Goal: Navigation & Orientation: Find specific page/section

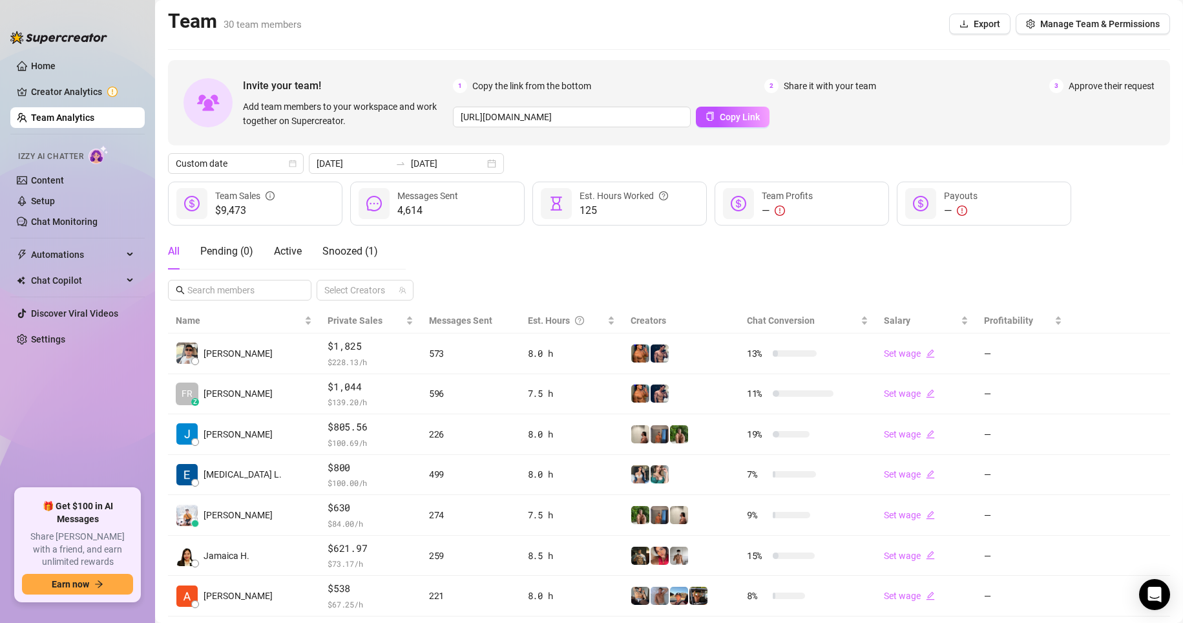
scroll to position [190, 0]
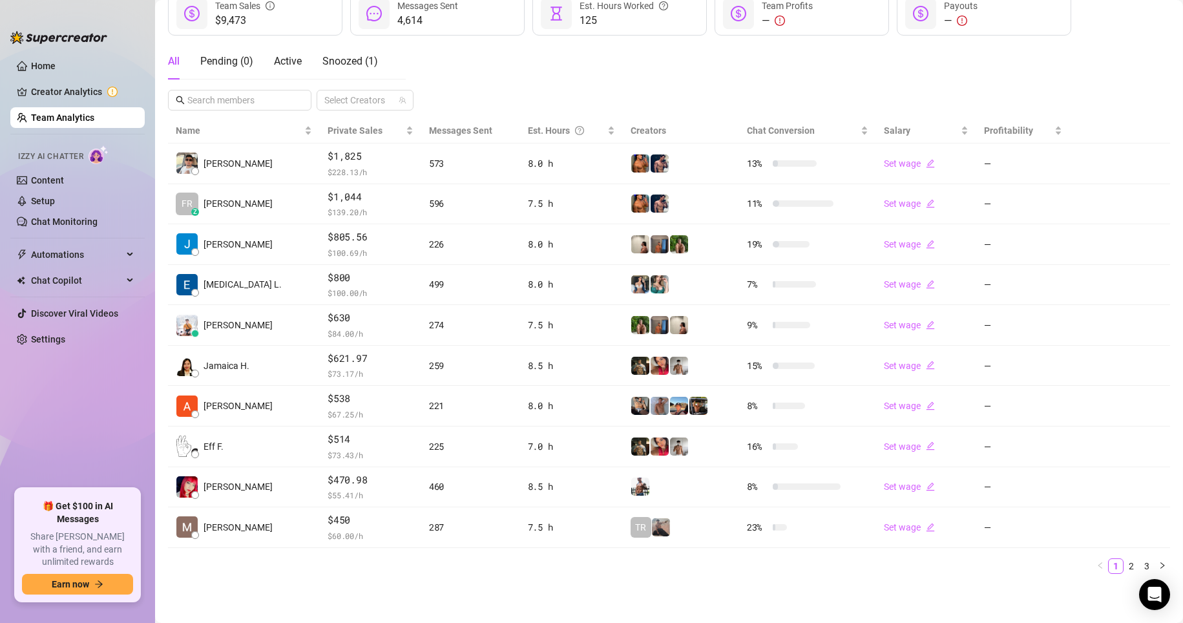
click at [40, 112] on link "Team Analytics" at bounding box center [62, 117] width 63 height 10
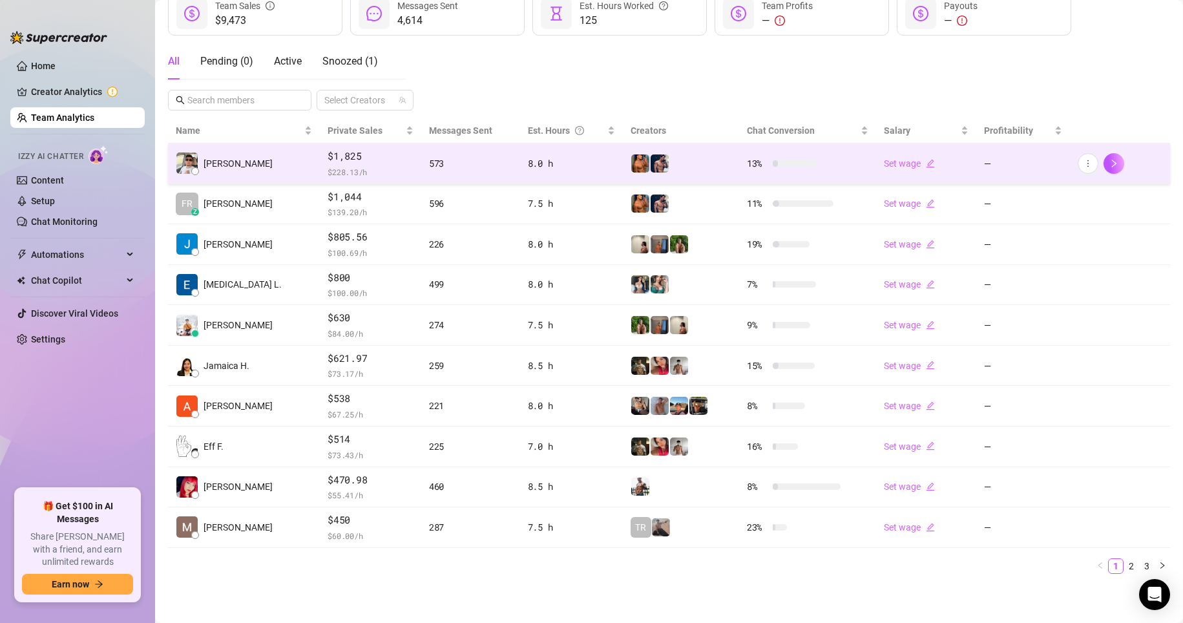
click at [328, 171] on span "$ 228.13 /h" at bounding box center [371, 171] width 86 height 13
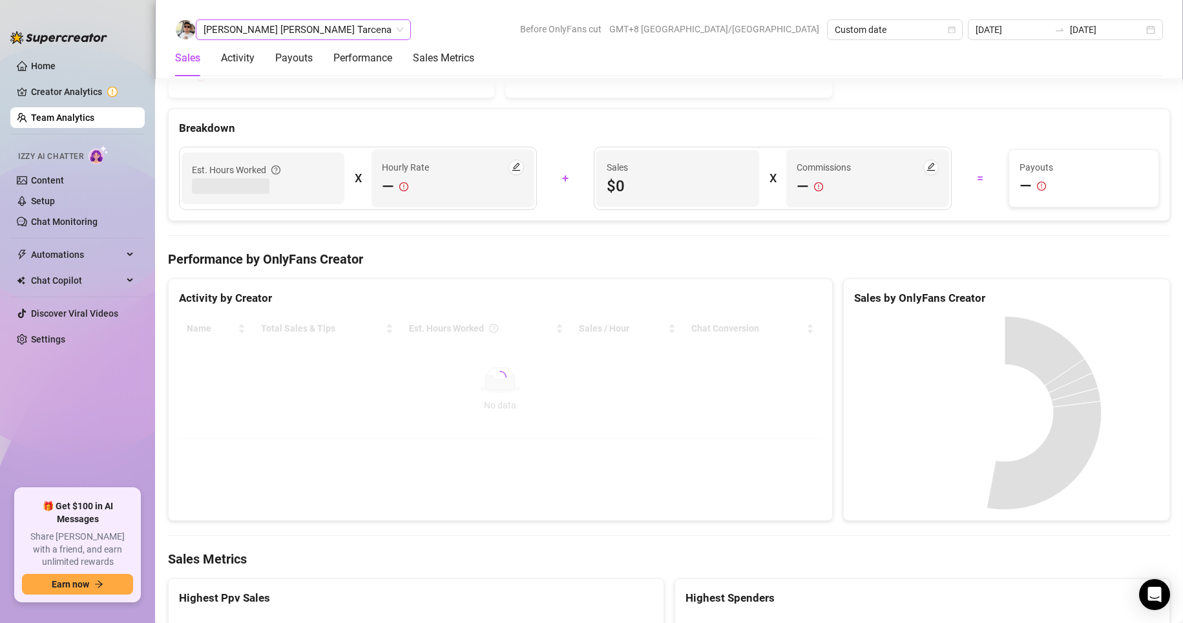
scroll to position [1161, 0]
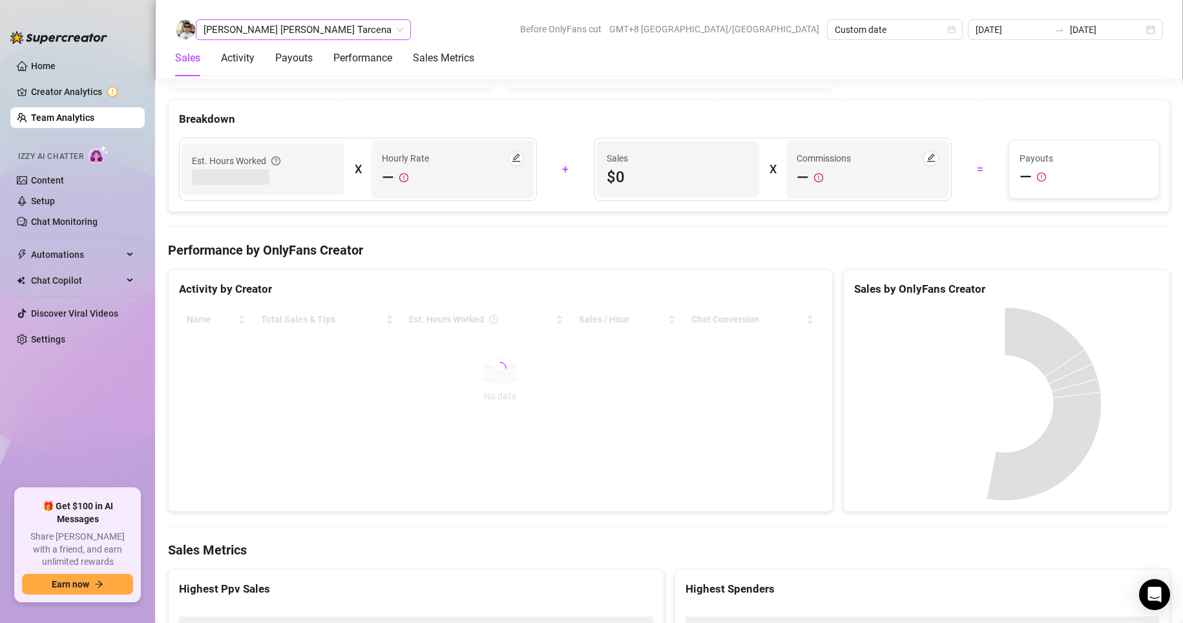
click at [255, 35] on span "[PERSON_NAME] [PERSON_NAME] Tarcena" at bounding box center [303, 29] width 200 height 19
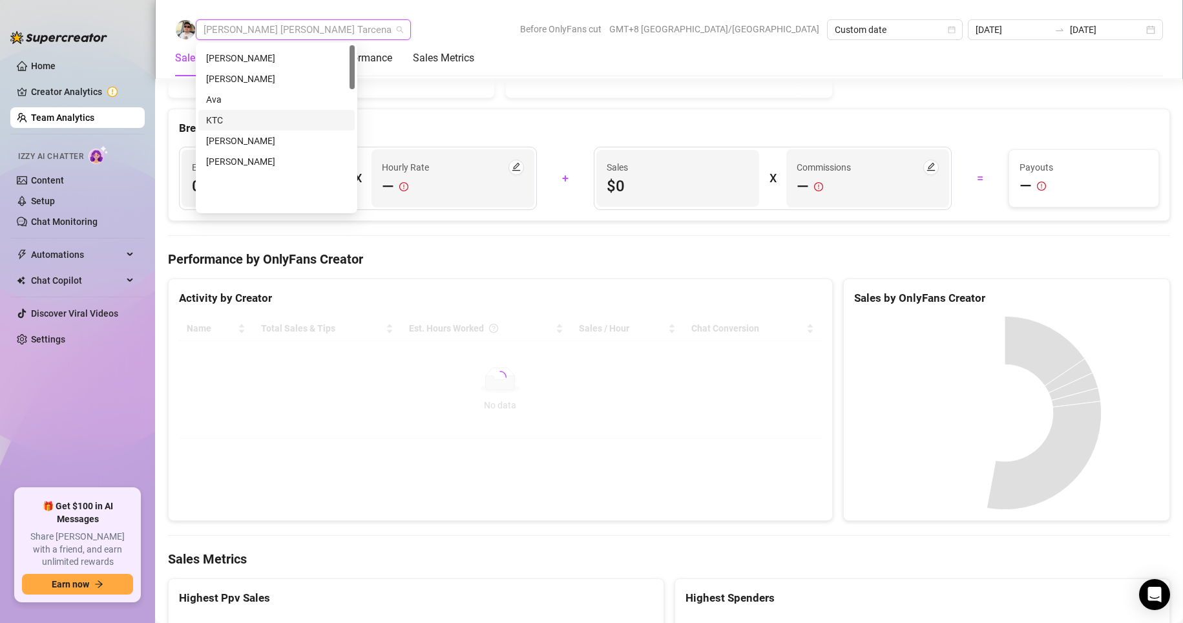
scroll to position [0, 0]
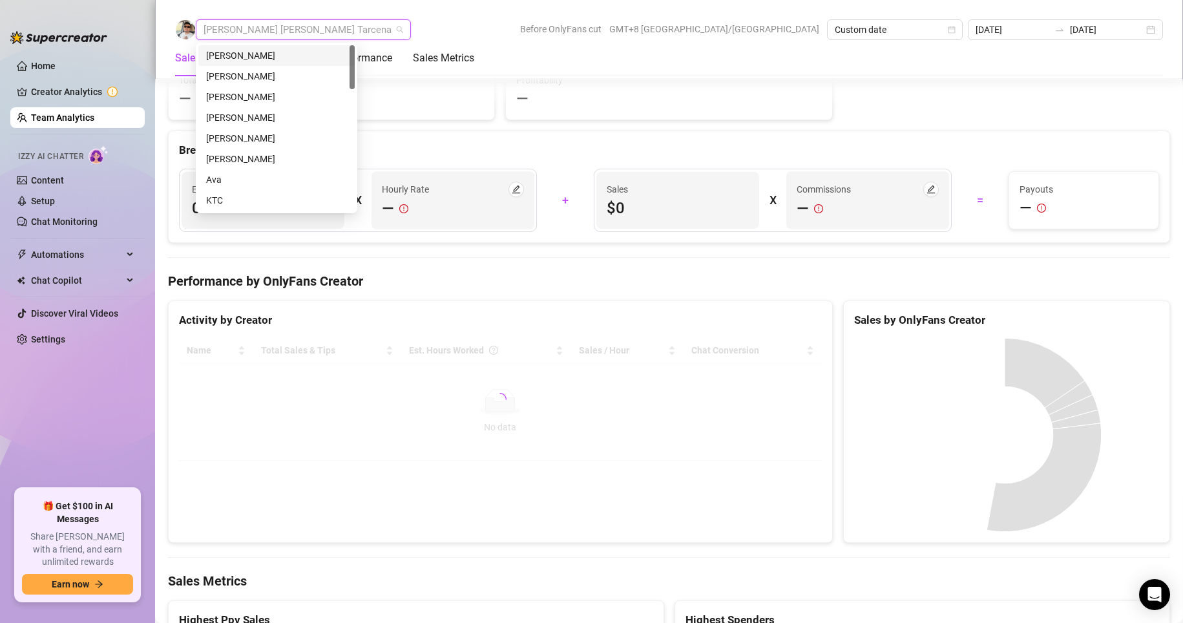
click at [233, 52] on div "[PERSON_NAME]" at bounding box center [276, 55] width 141 height 14
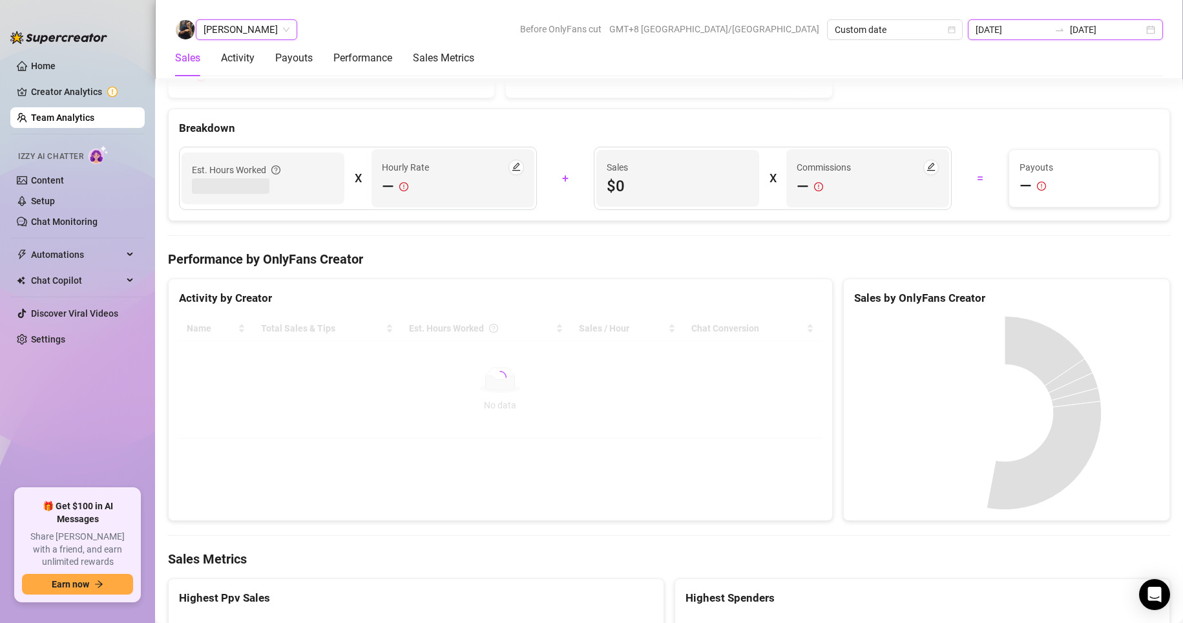
click at [1010, 30] on input "[DATE]" at bounding box center [1012, 30] width 74 height 14
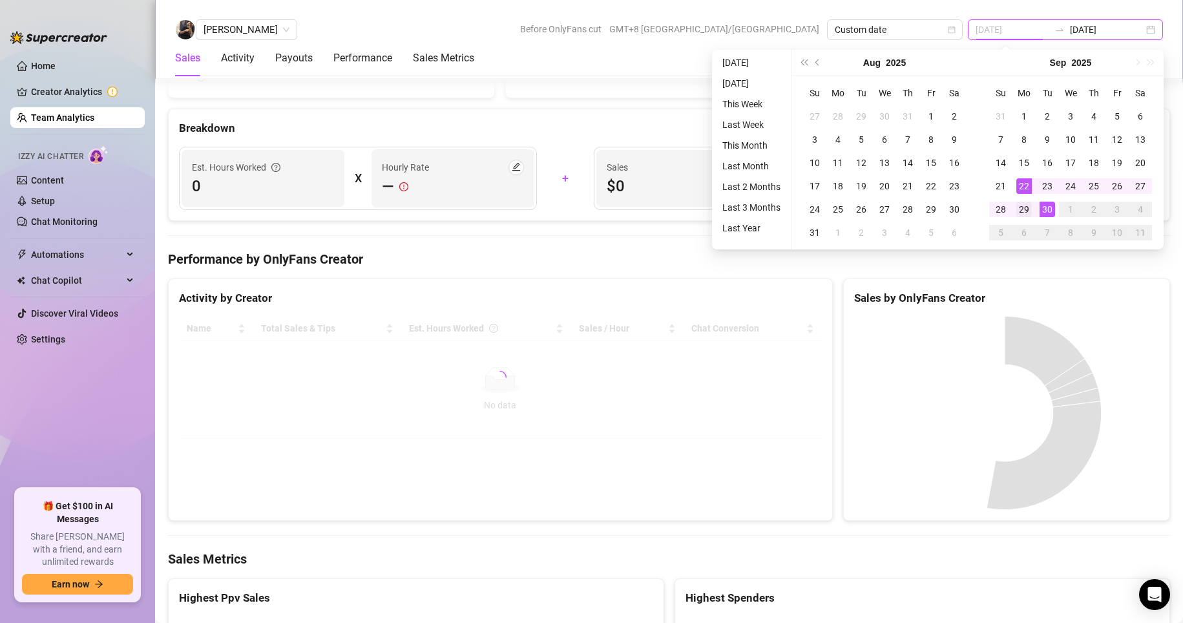
type input "[DATE]"
click at [1023, 208] on div "29" at bounding box center [1024, 210] width 16 height 16
type input "[DATE]"
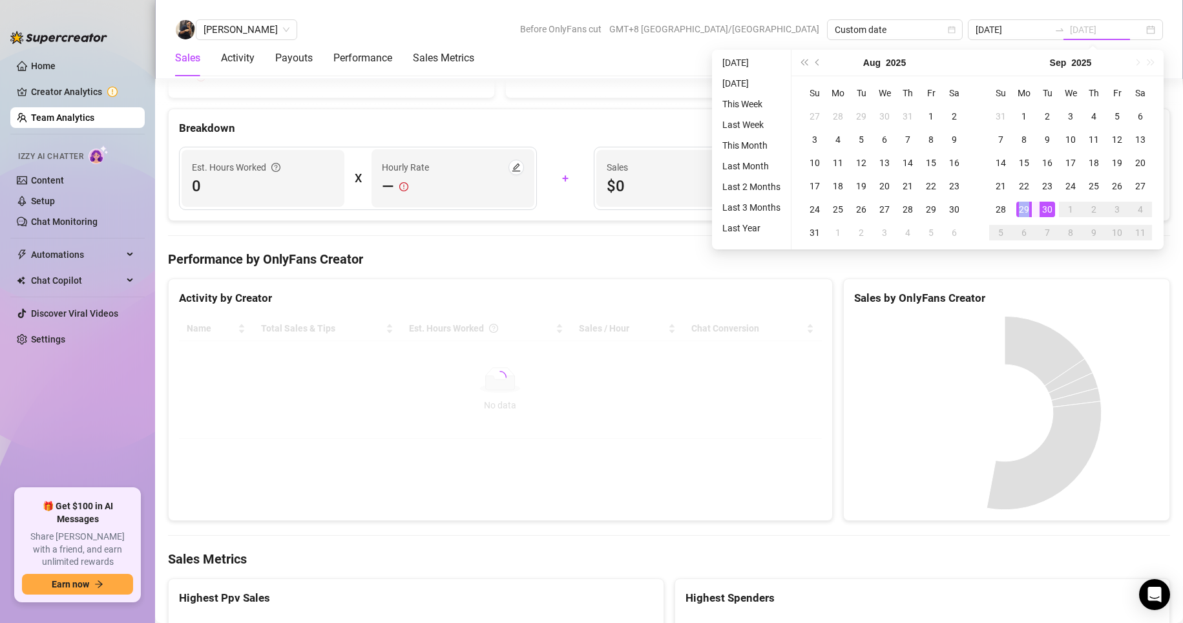
type input "[DATE]"
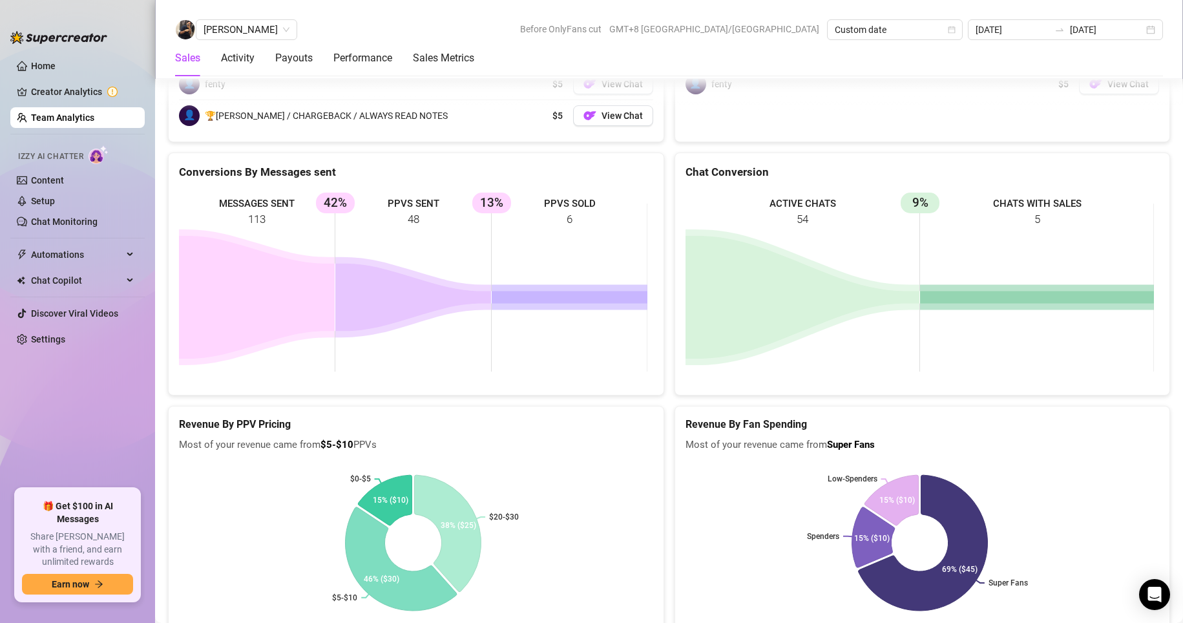
scroll to position [1801, 0]
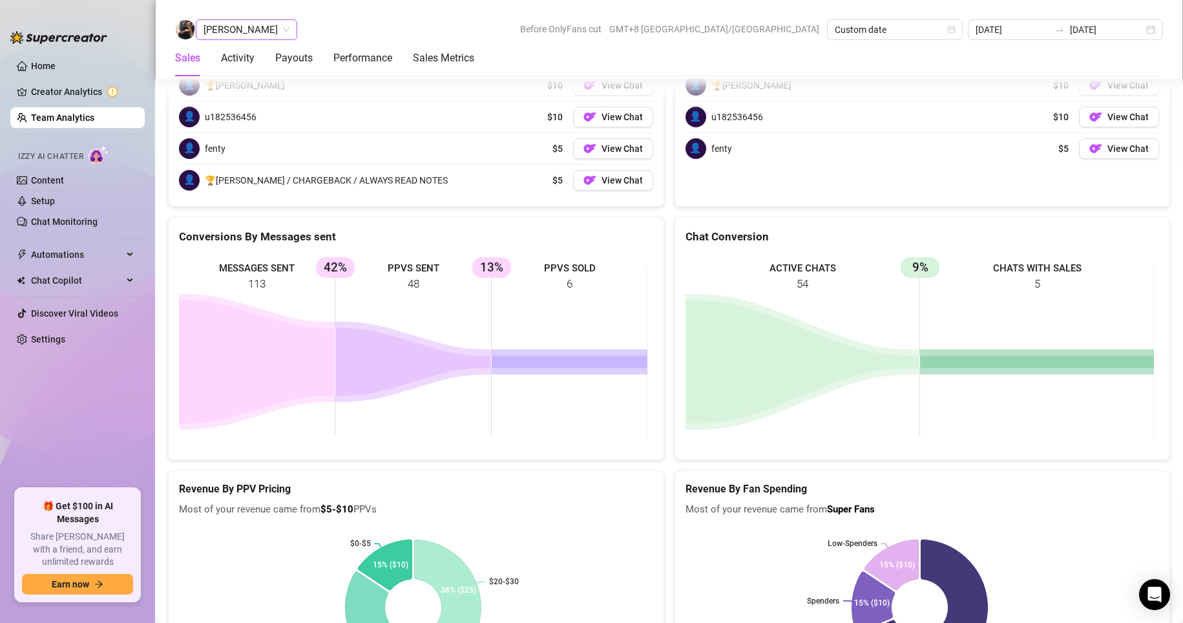
click at [240, 24] on span "[PERSON_NAME]" at bounding box center [246, 29] width 86 height 19
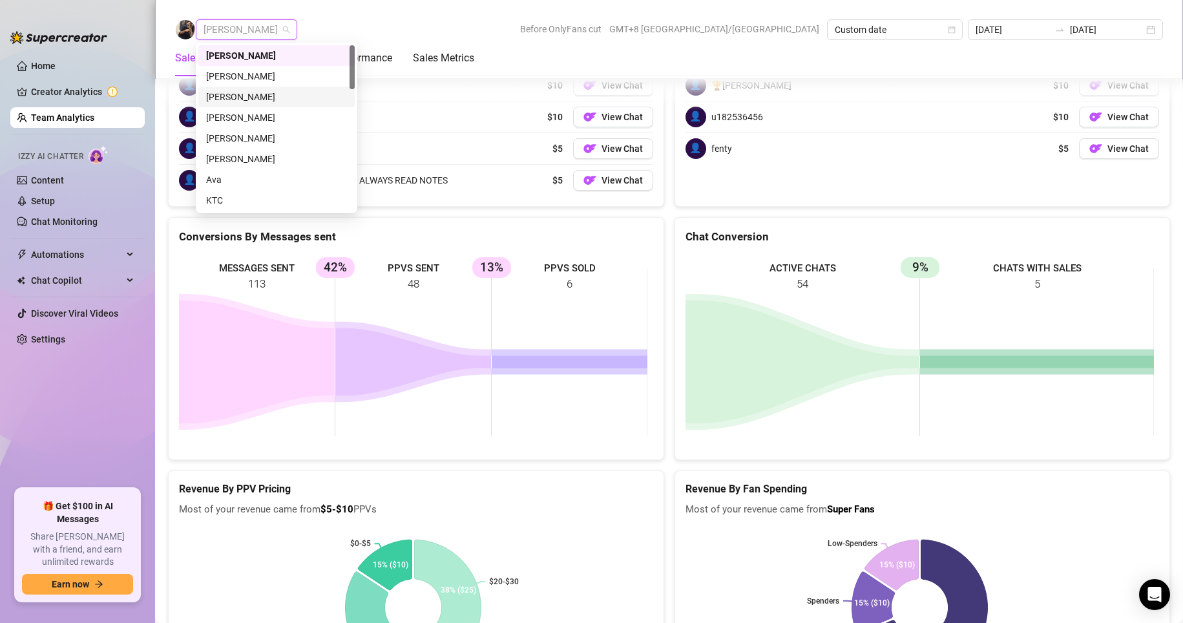
click at [238, 92] on div "[PERSON_NAME]" at bounding box center [276, 97] width 141 height 14
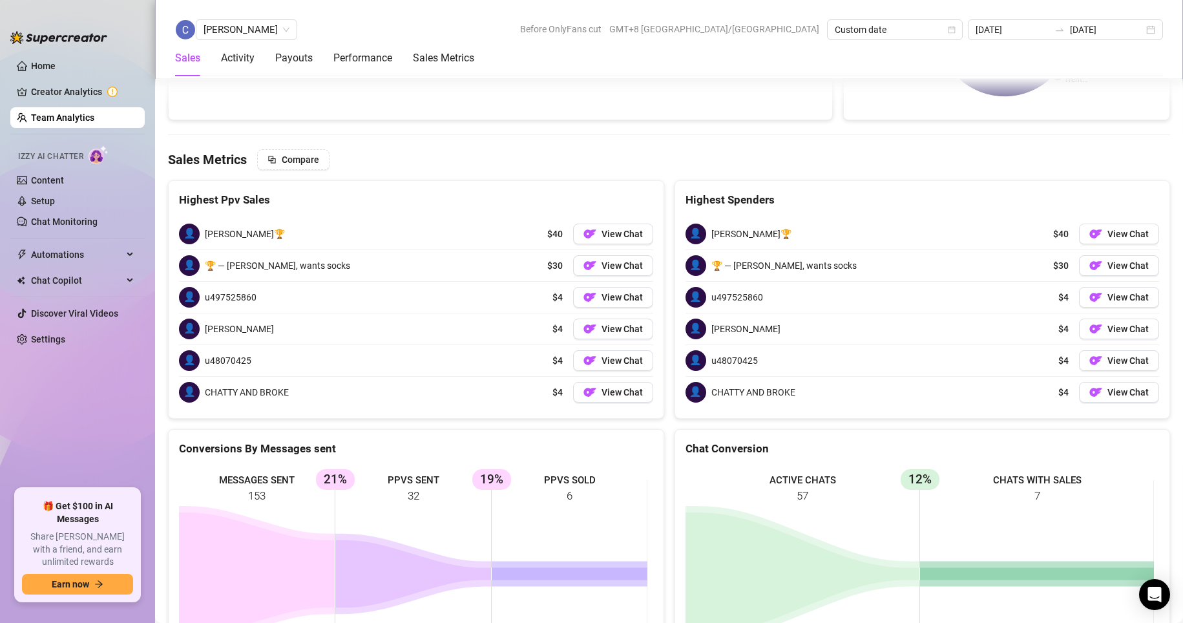
scroll to position [2007, 0]
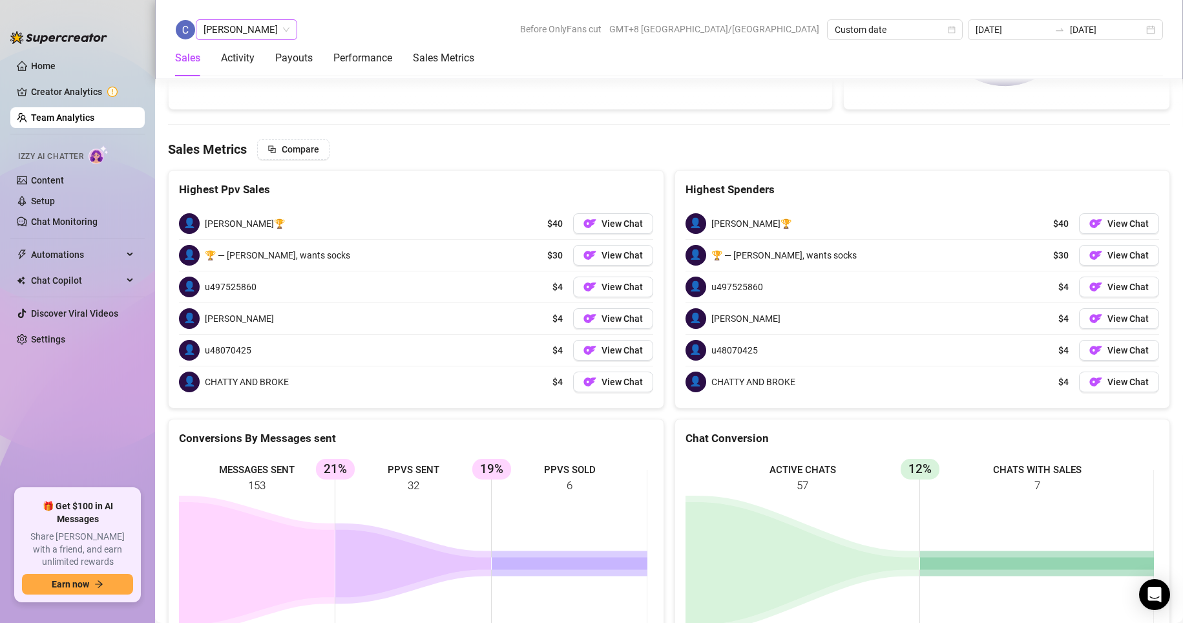
click at [263, 26] on span "[PERSON_NAME]" at bounding box center [246, 29] width 86 height 19
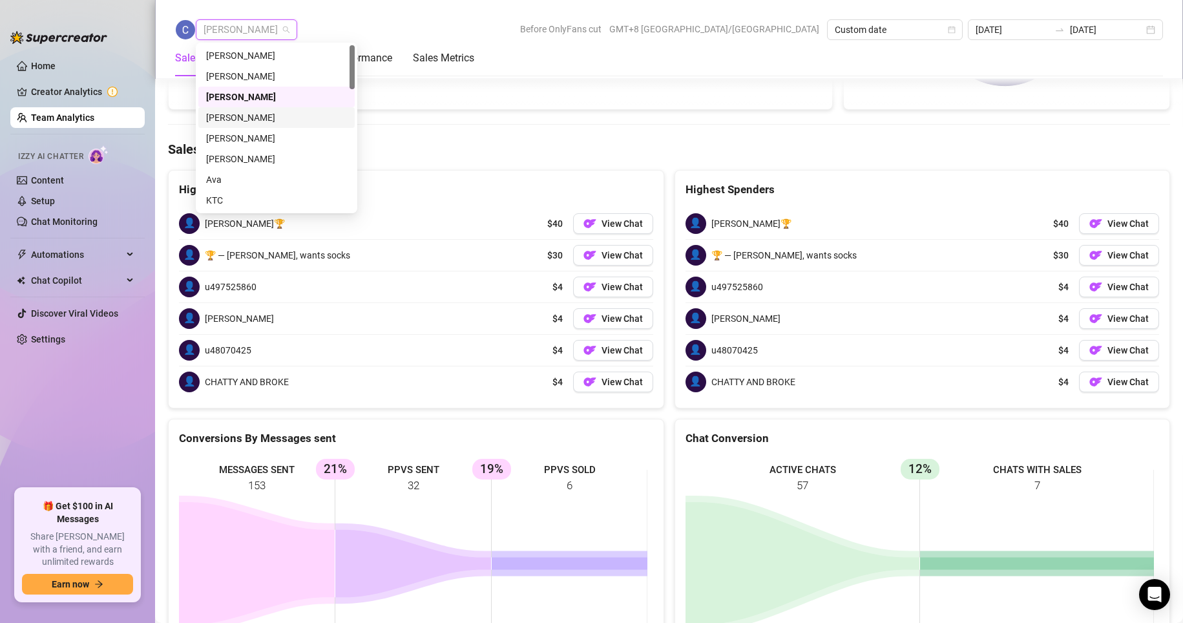
click at [236, 115] on div "[PERSON_NAME]" at bounding box center [276, 117] width 141 height 14
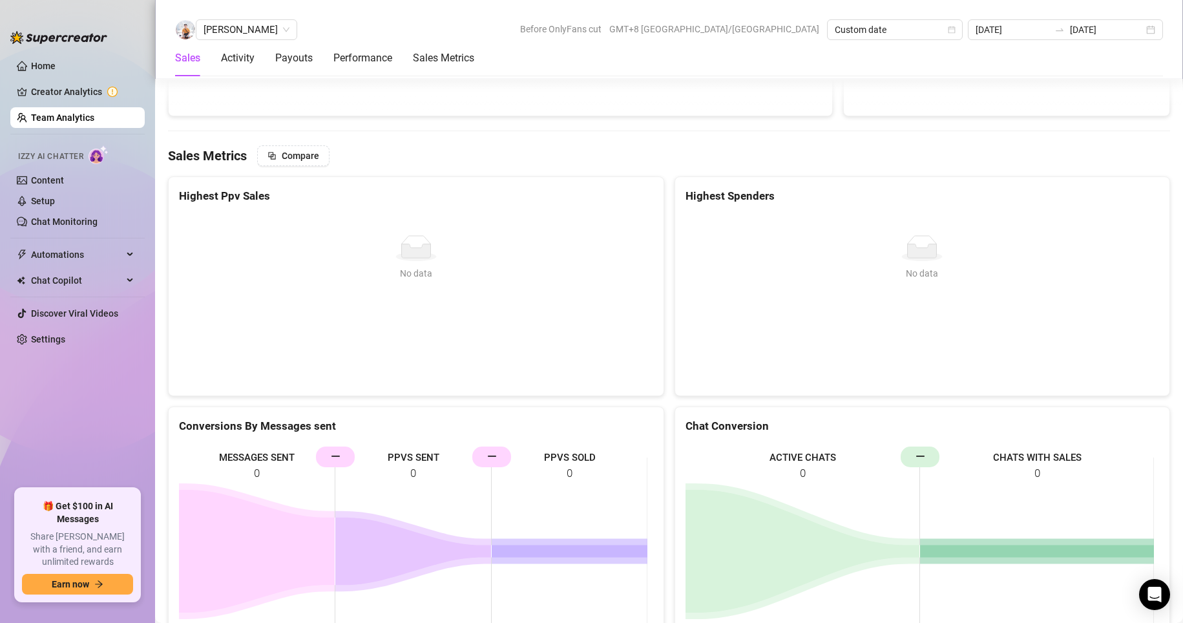
scroll to position [2227, 0]
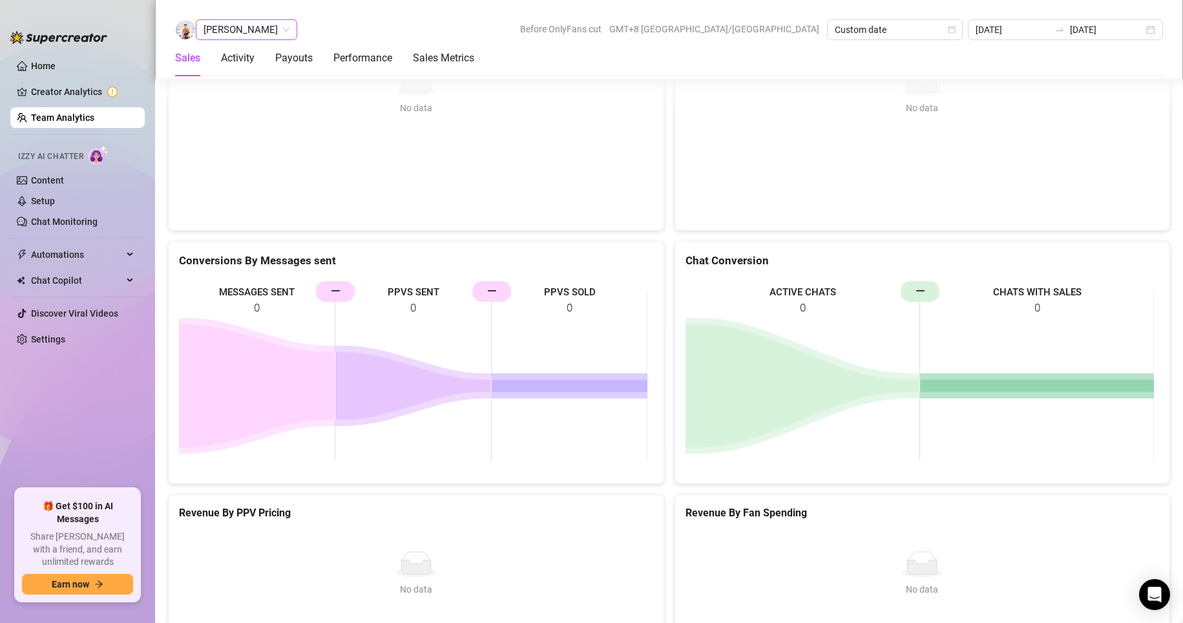
click at [238, 32] on span "[PERSON_NAME]" at bounding box center [246, 29] width 86 height 19
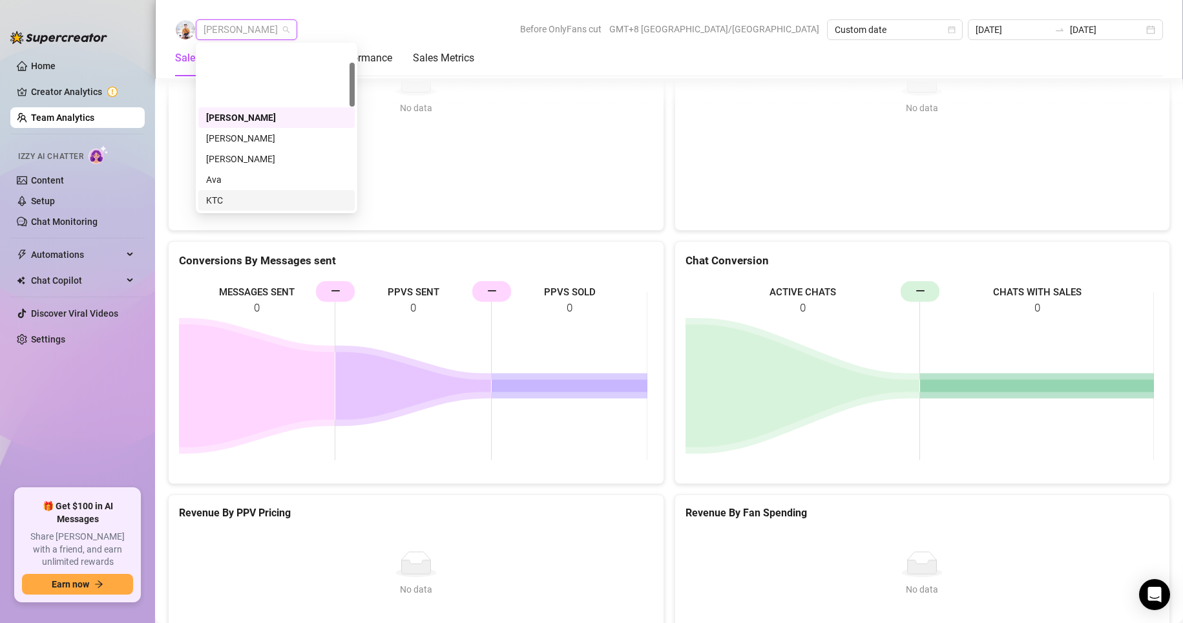
scroll to position [65, 0]
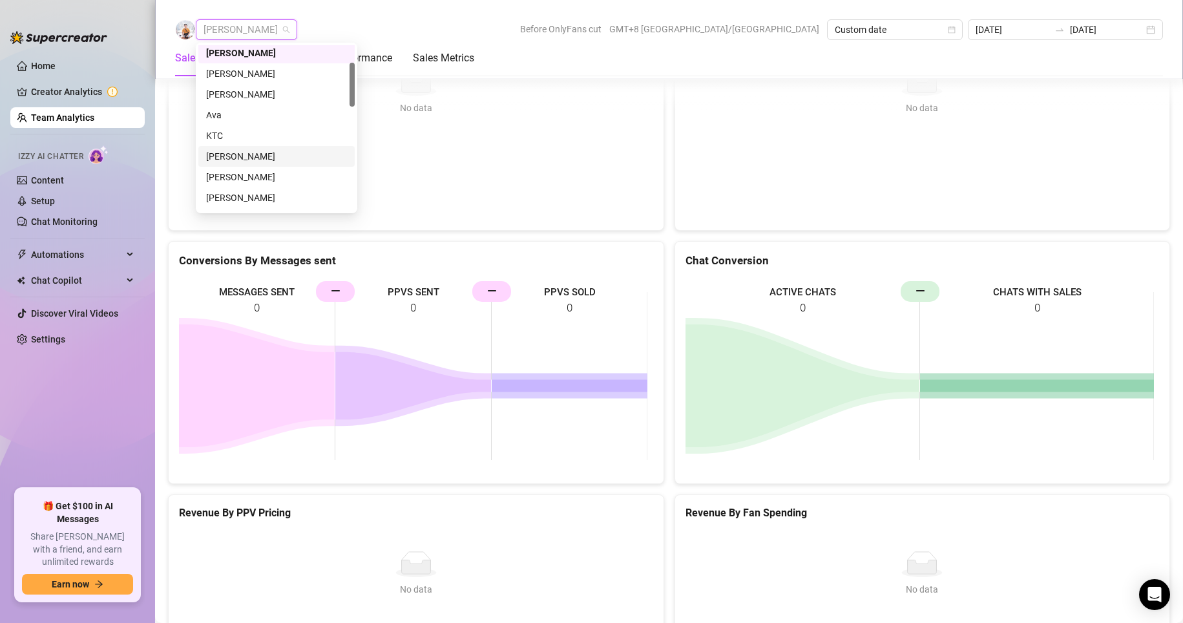
click at [224, 155] on div "[PERSON_NAME]" at bounding box center [276, 156] width 141 height 14
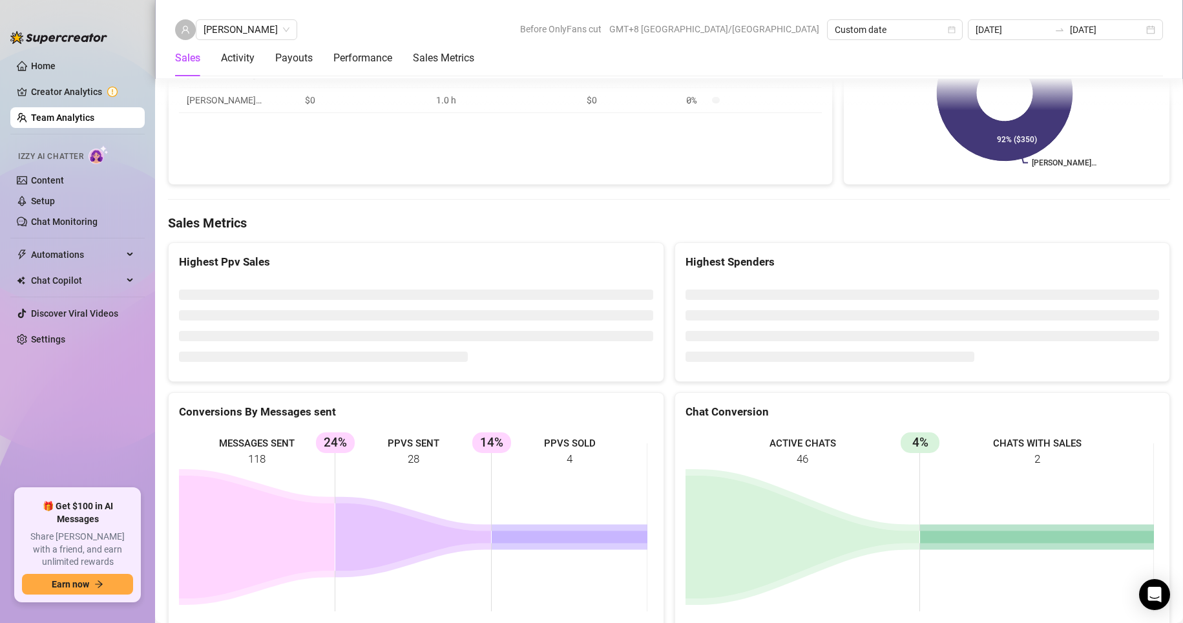
scroll to position [1986, 0]
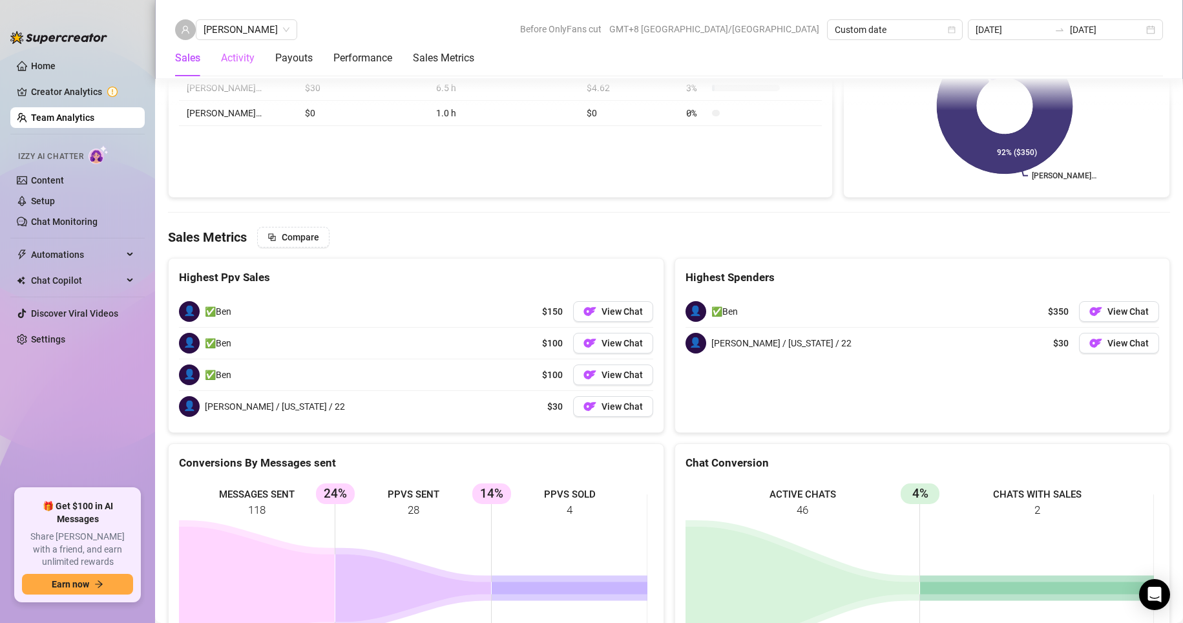
drag, startPoint x: 240, startPoint y: 27, endPoint x: 242, endPoint y: 42, distance: 15.0
click at [240, 28] on span "[PERSON_NAME]" at bounding box center [246, 29] width 86 height 19
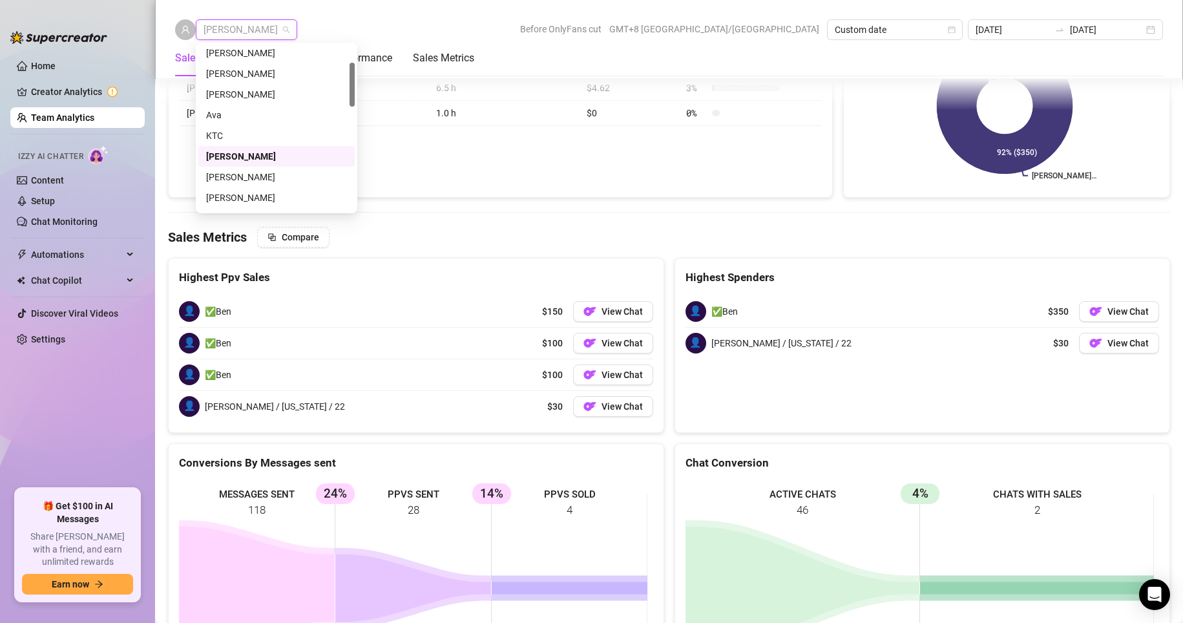
scroll to position [129, 0]
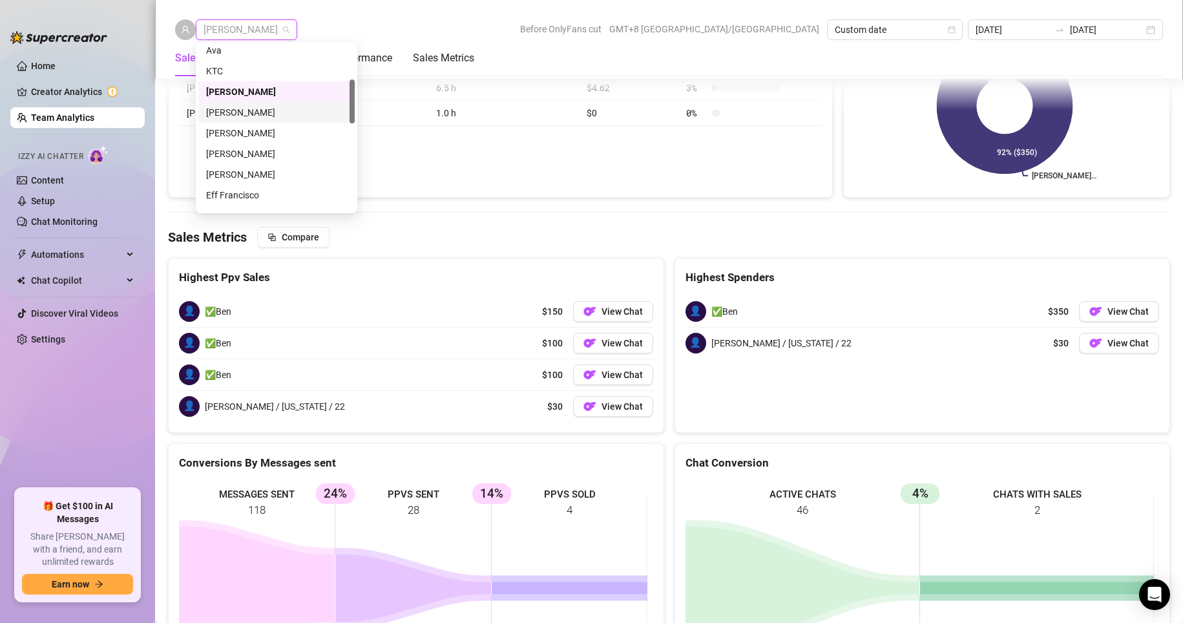
click at [228, 116] on div "[PERSON_NAME]" at bounding box center [276, 112] width 141 height 14
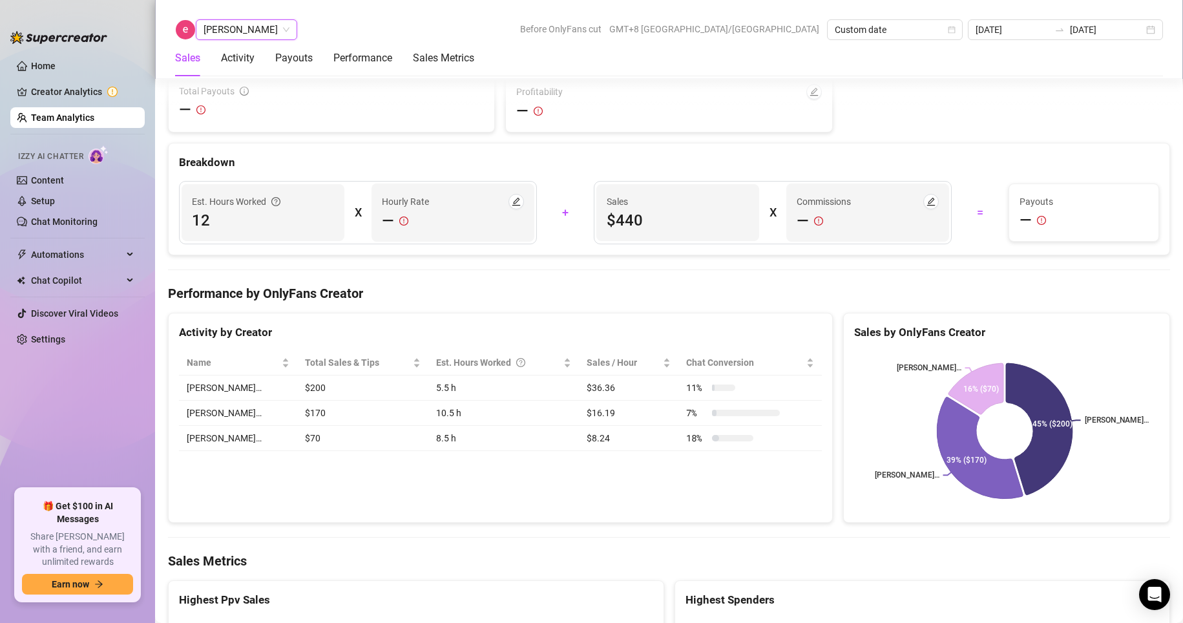
scroll to position [2016, 0]
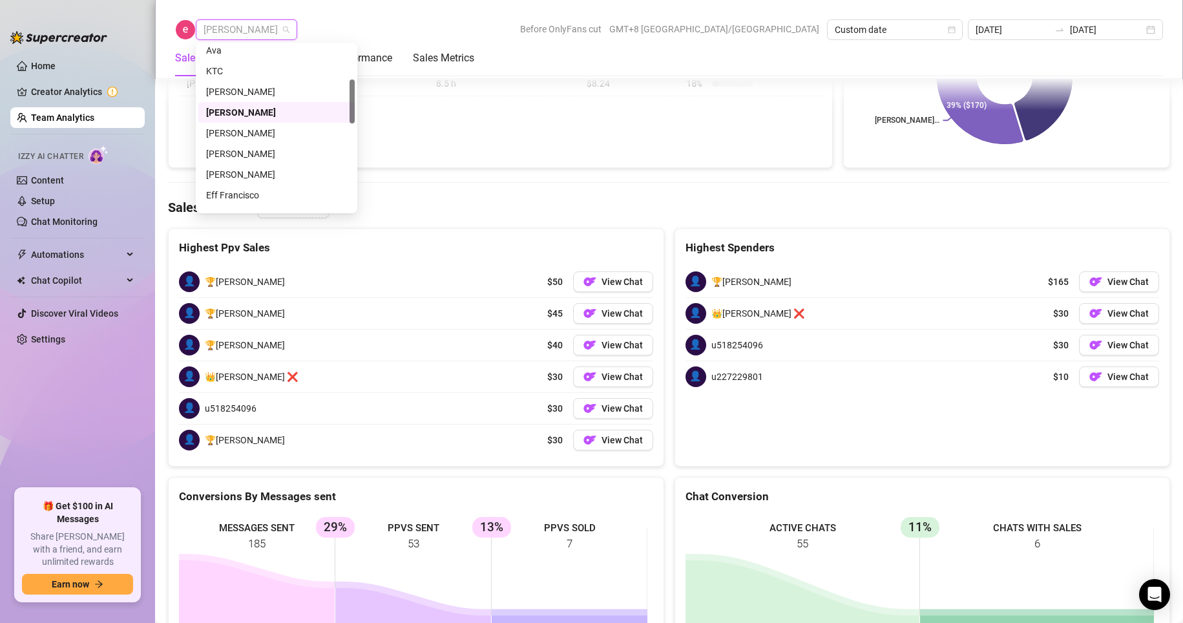
click at [226, 28] on span "[PERSON_NAME]" at bounding box center [246, 29] width 86 height 19
click at [233, 137] on div "[PERSON_NAME]" at bounding box center [276, 133] width 141 height 14
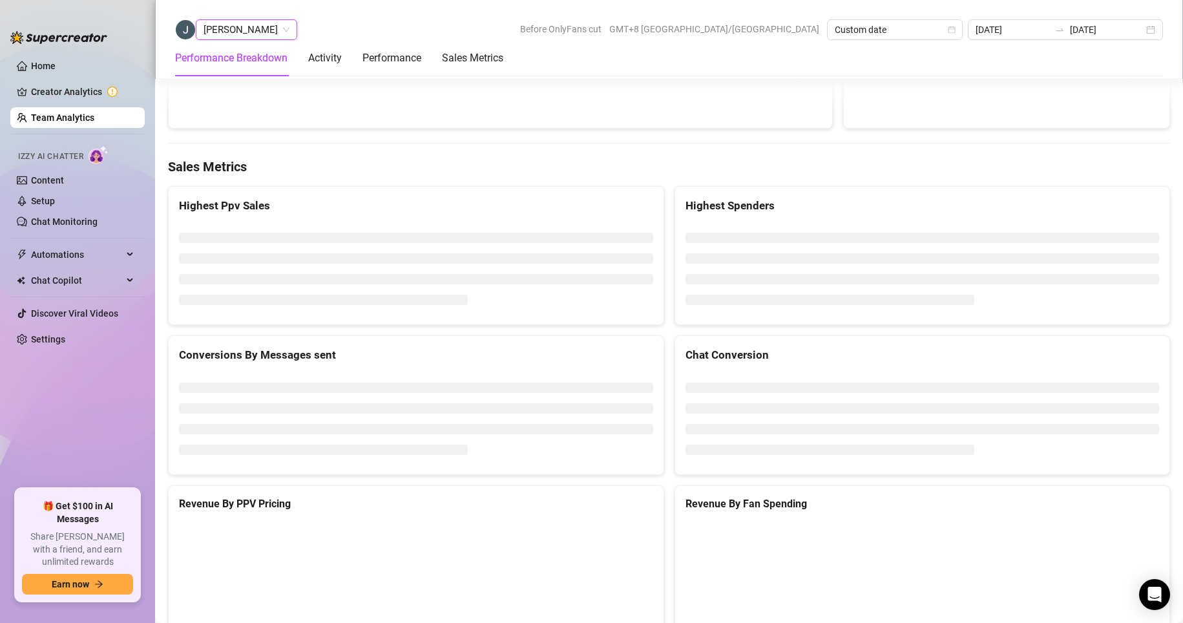
click at [235, 25] on span "[PERSON_NAME]" at bounding box center [246, 29] width 86 height 19
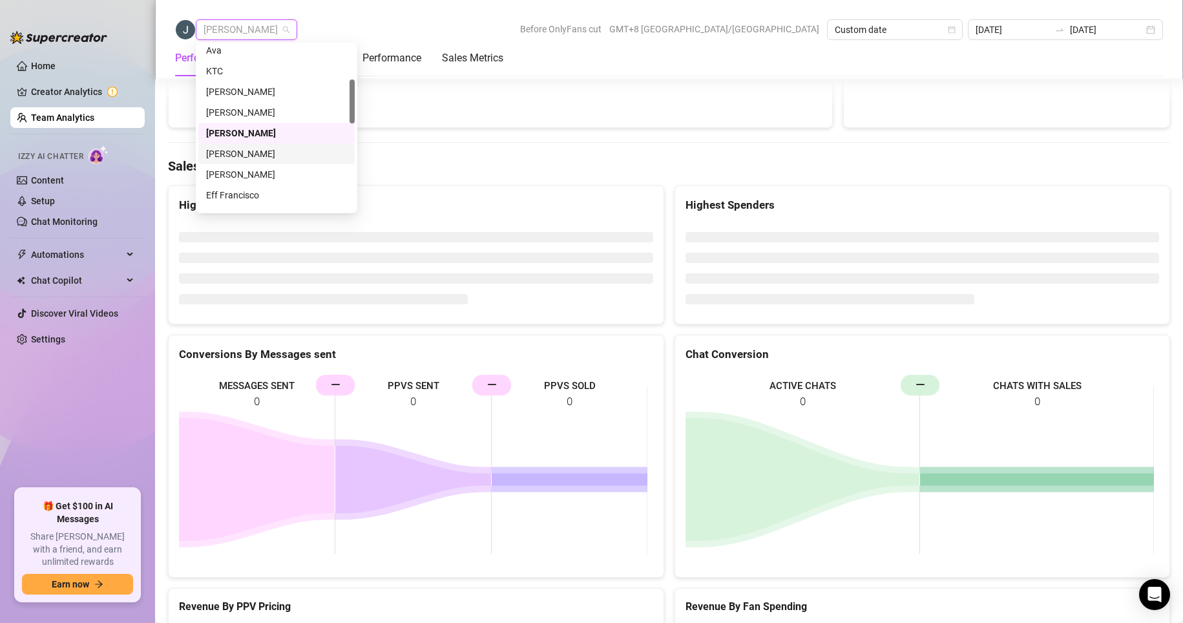
click at [244, 153] on div "[PERSON_NAME]" at bounding box center [276, 154] width 141 height 14
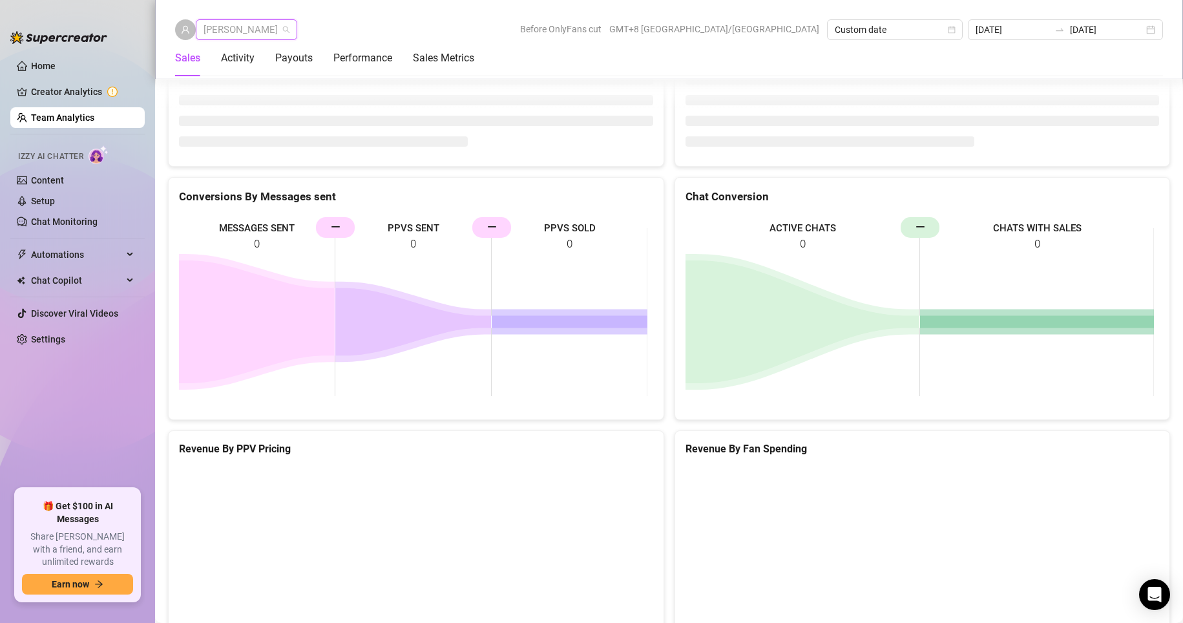
click at [258, 25] on span "[PERSON_NAME]" at bounding box center [246, 29] width 86 height 19
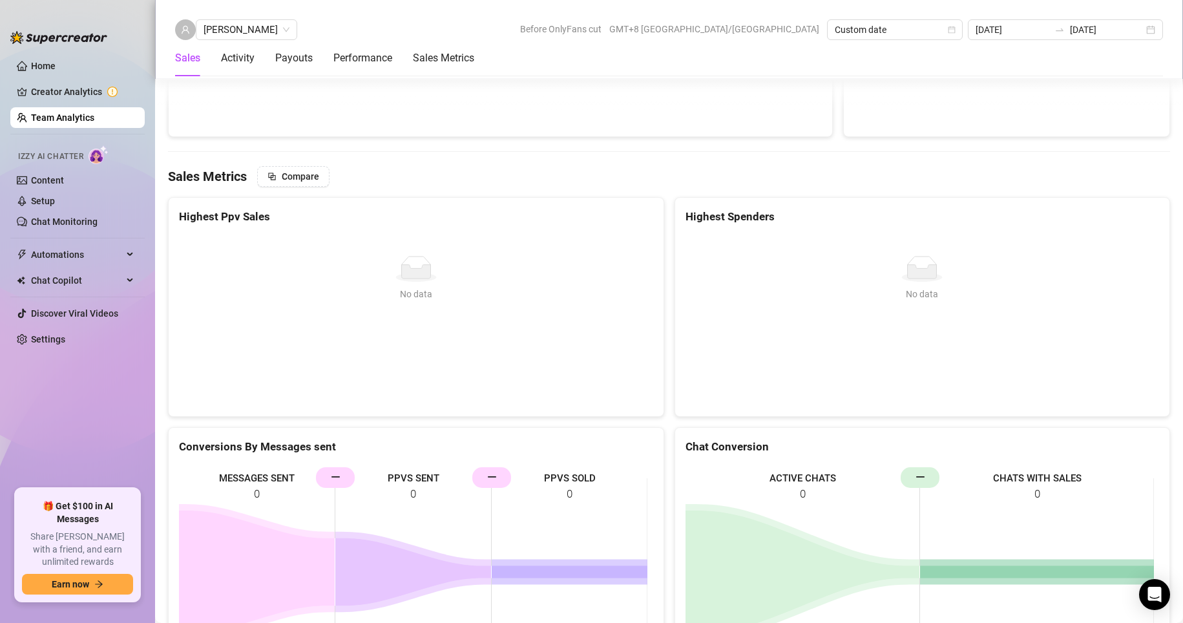
scroll to position [1986, 0]
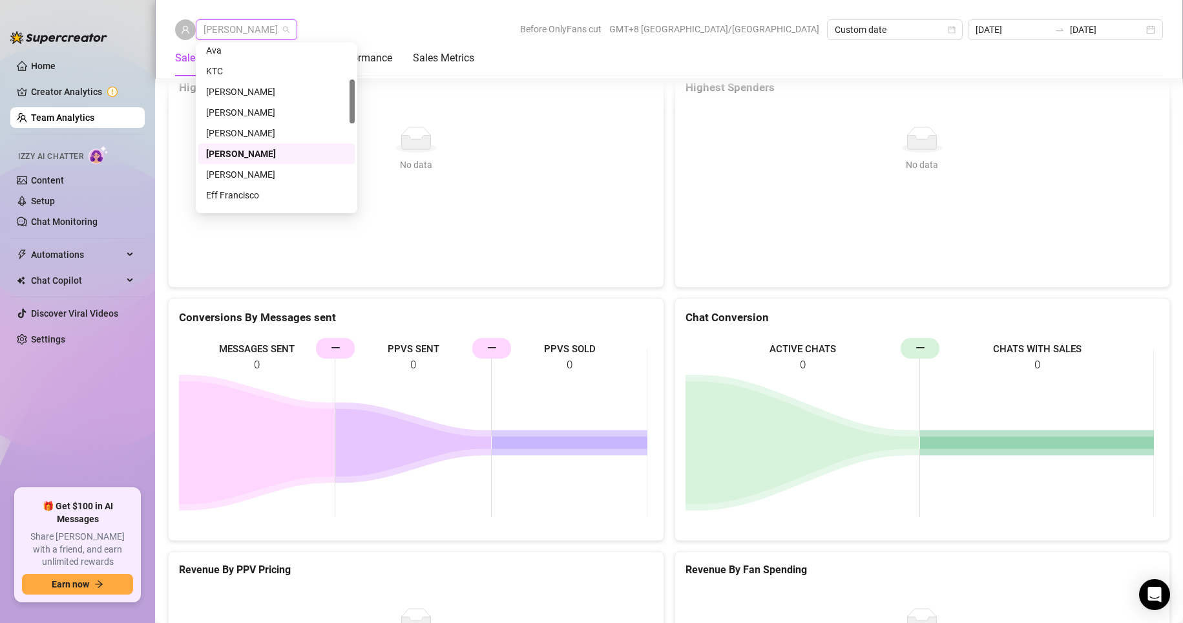
click at [224, 28] on span "[PERSON_NAME]" at bounding box center [246, 29] width 86 height 19
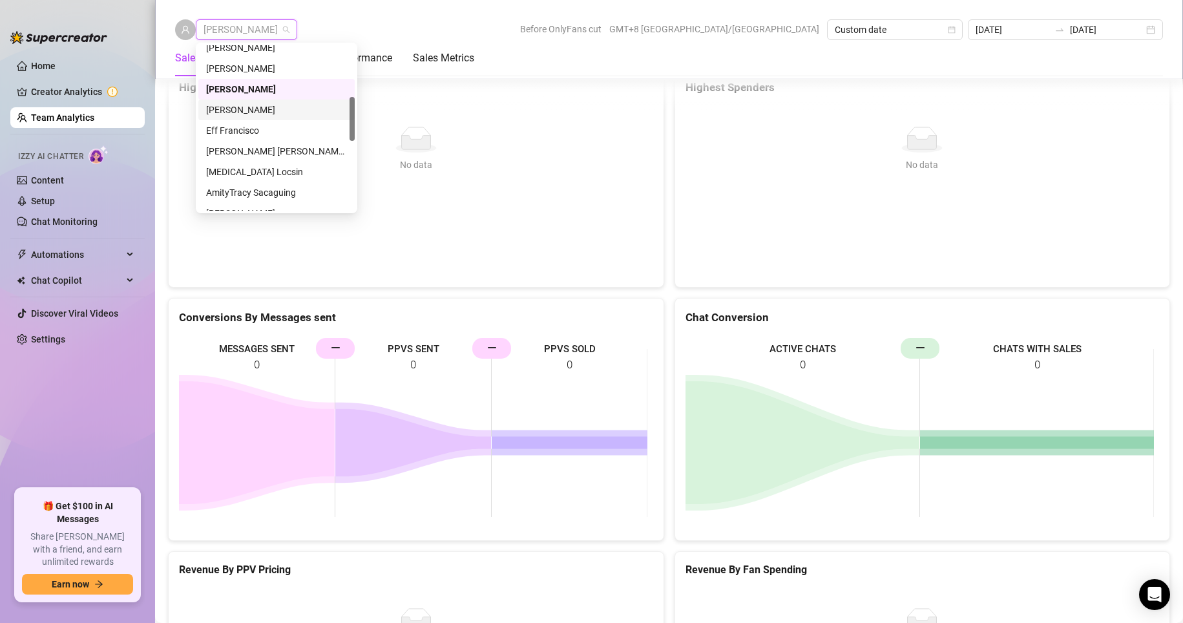
click at [235, 111] on div "[PERSON_NAME]" at bounding box center [276, 110] width 141 height 14
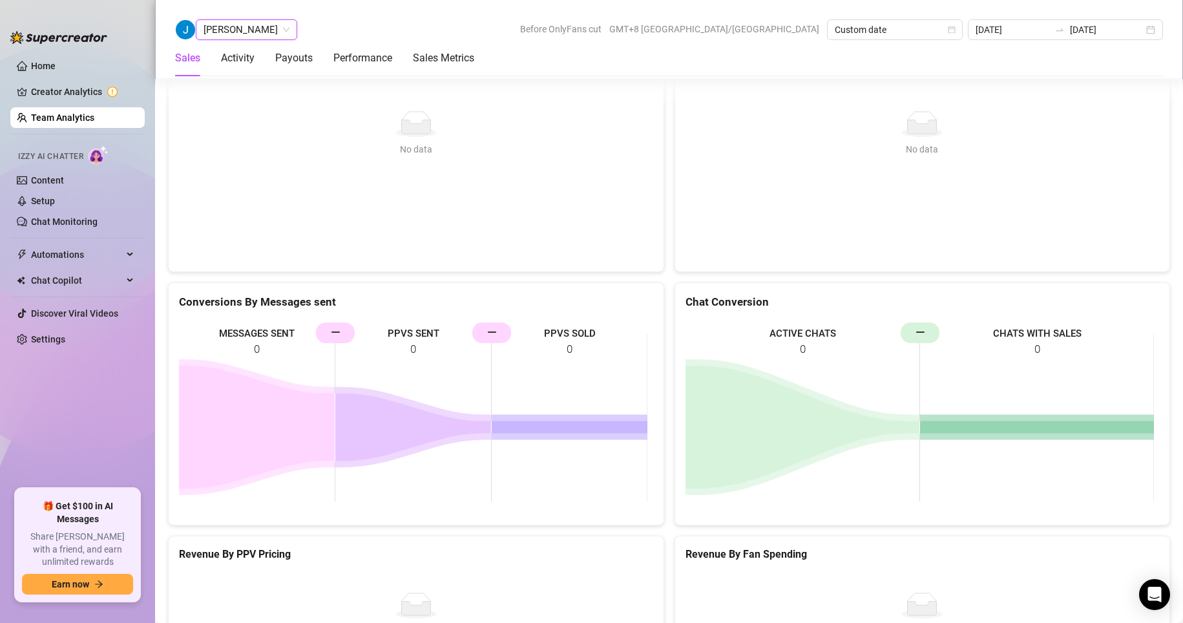
scroll to position [1999, 0]
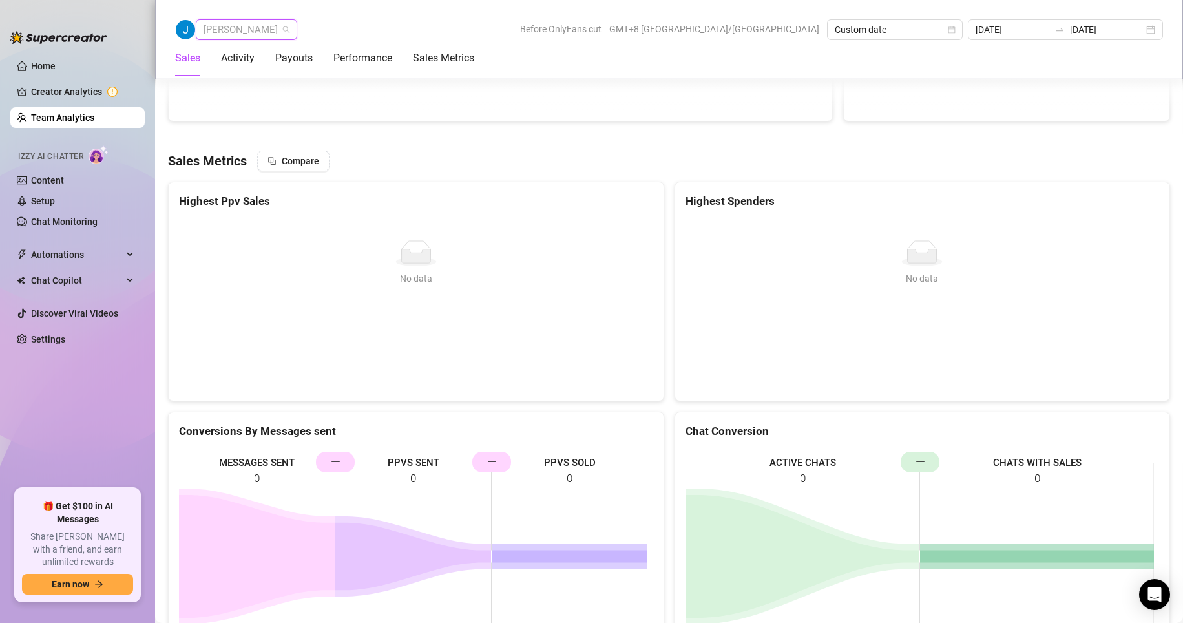
click at [241, 30] on span "[PERSON_NAME]" at bounding box center [246, 29] width 86 height 19
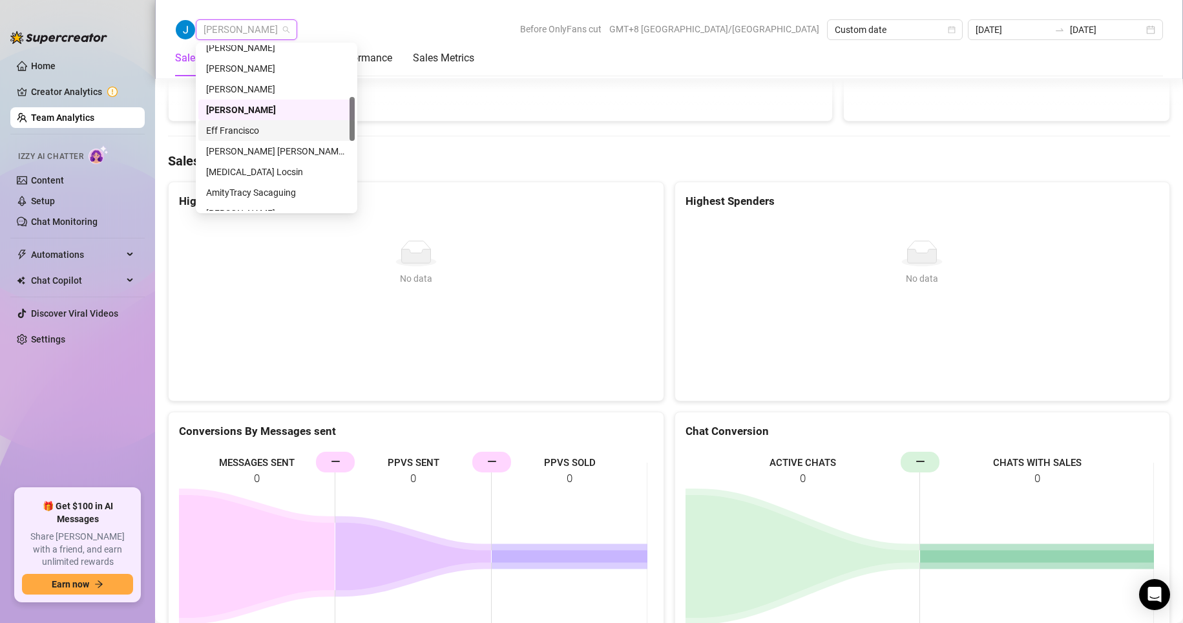
click at [247, 134] on div "Eff Francisco" at bounding box center [276, 130] width 141 height 14
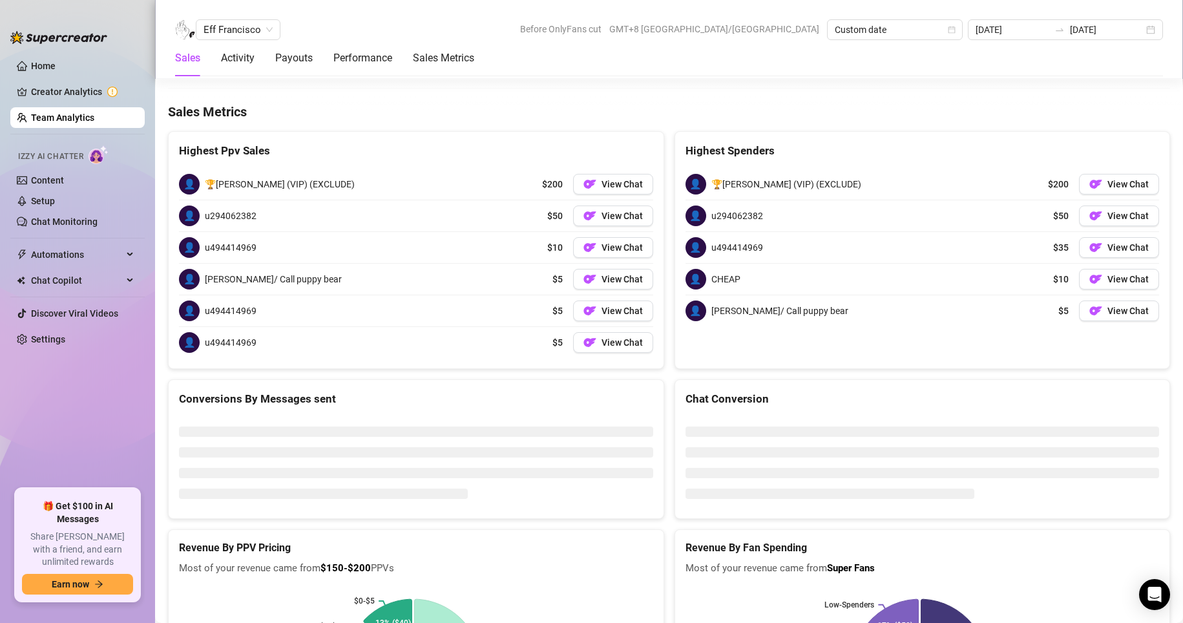
scroll to position [2143, 0]
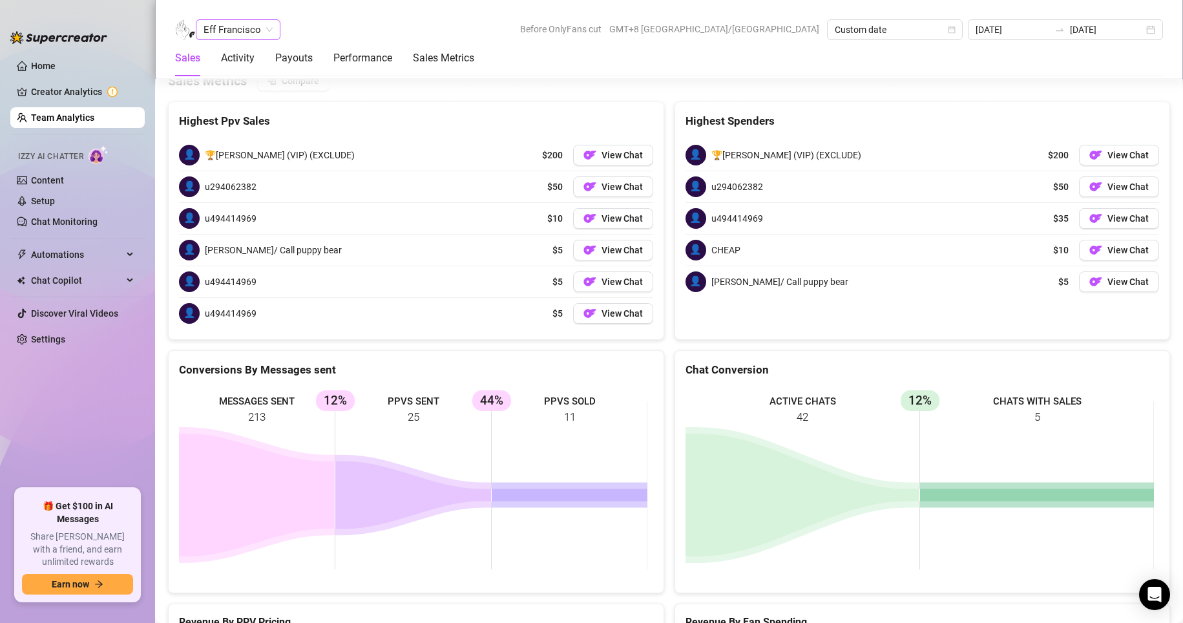
click at [240, 34] on span "Eff Francisco" at bounding box center [237, 29] width 69 height 19
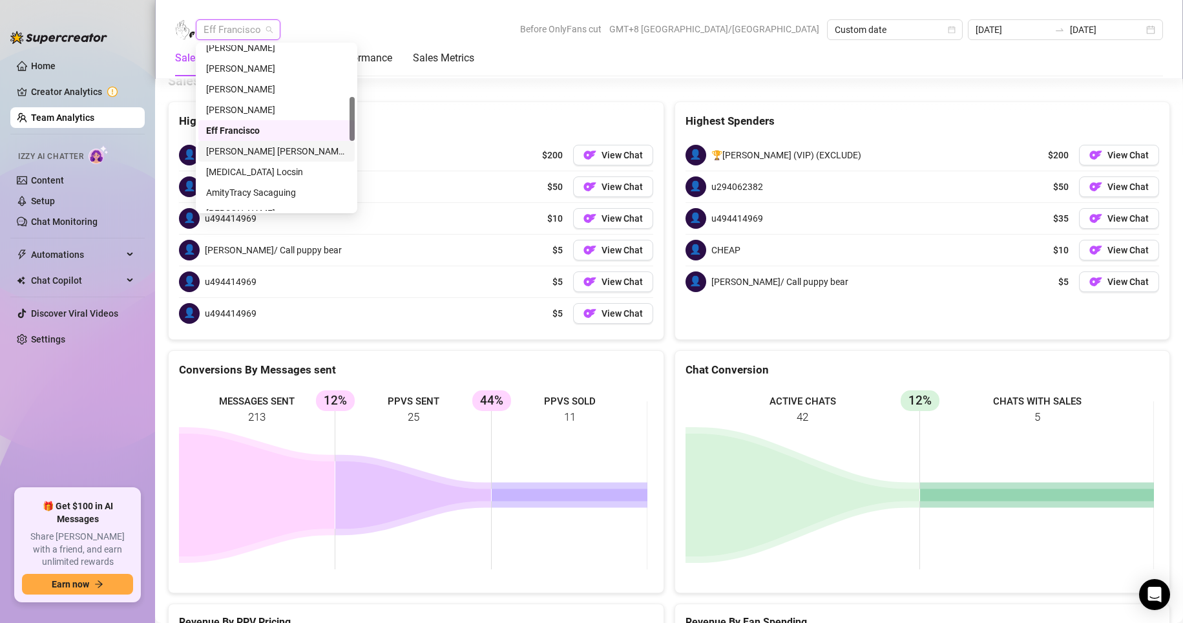
click at [244, 151] on div "[PERSON_NAME] [PERSON_NAME] Tarcena" at bounding box center [276, 151] width 141 height 14
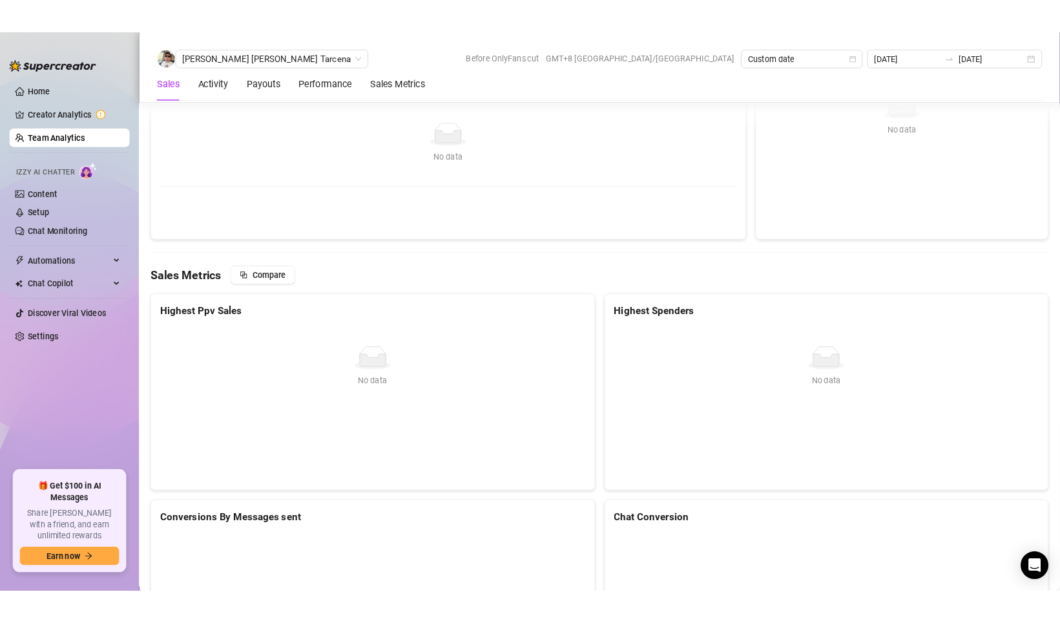
scroll to position [1922, 0]
